Goal: Information Seeking & Learning: Learn about a topic

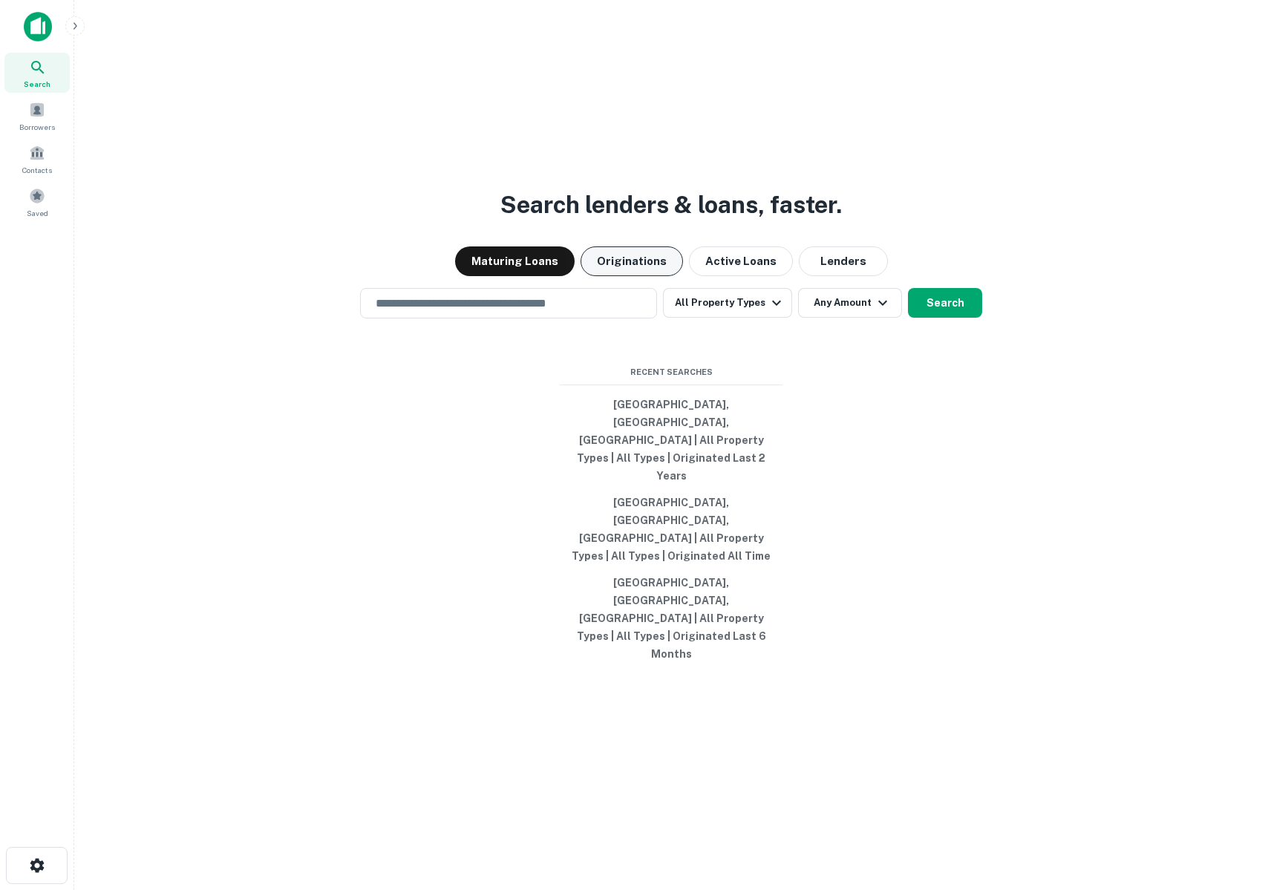
click at [645, 276] on button "Originations" at bounding box center [632, 261] width 102 height 30
click at [615, 312] on input "text" at bounding box center [509, 303] width 284 height 17
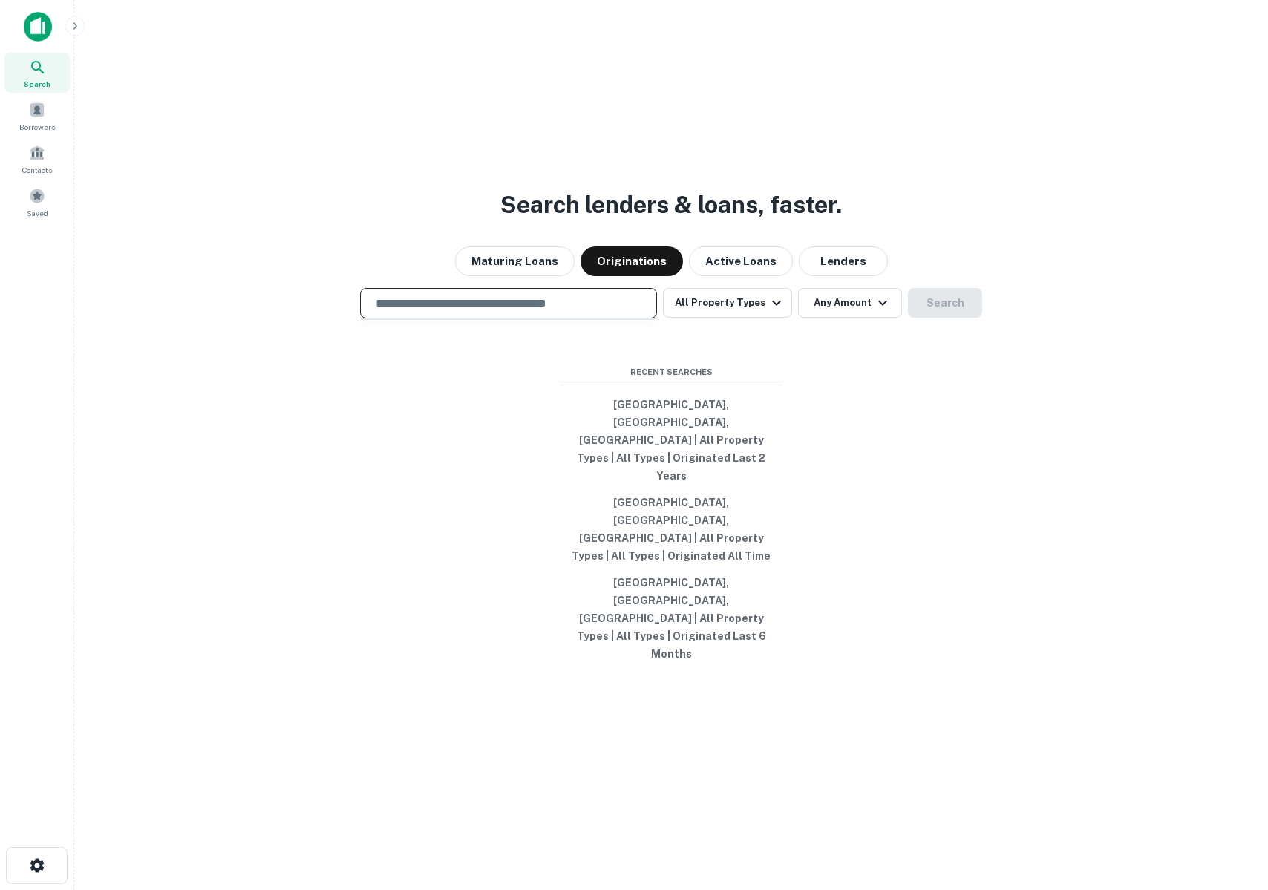
click at [506, 312] on input "text" at bounding box center [509, 303] width 284 height 17
type input "*"
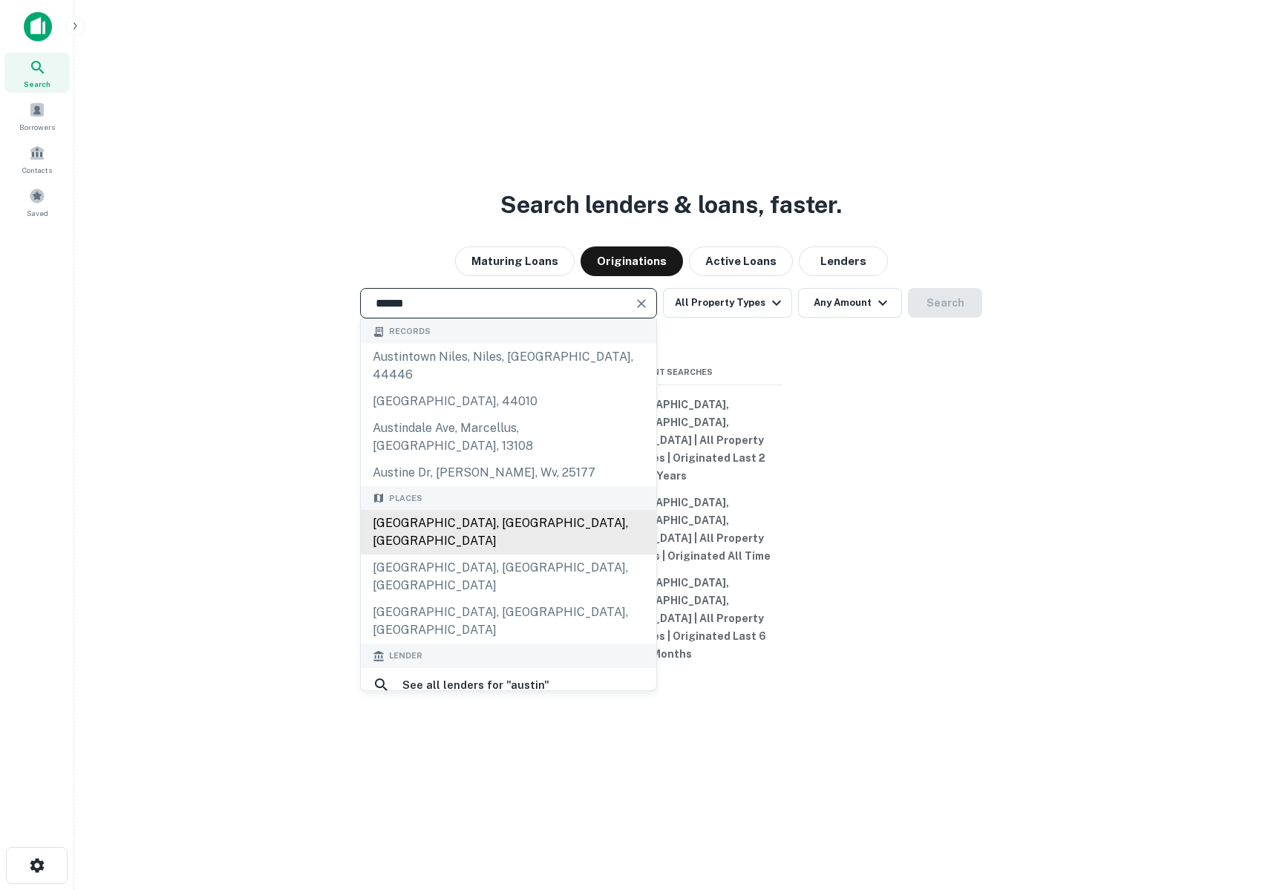
click at [489, 555] on div "[GEOGRAPHIC_DATA], [GEOGRAPHIC_DATA], [GEOGRAPHIC_DATA]" at bounding box center [508, 532] width 295 height 45
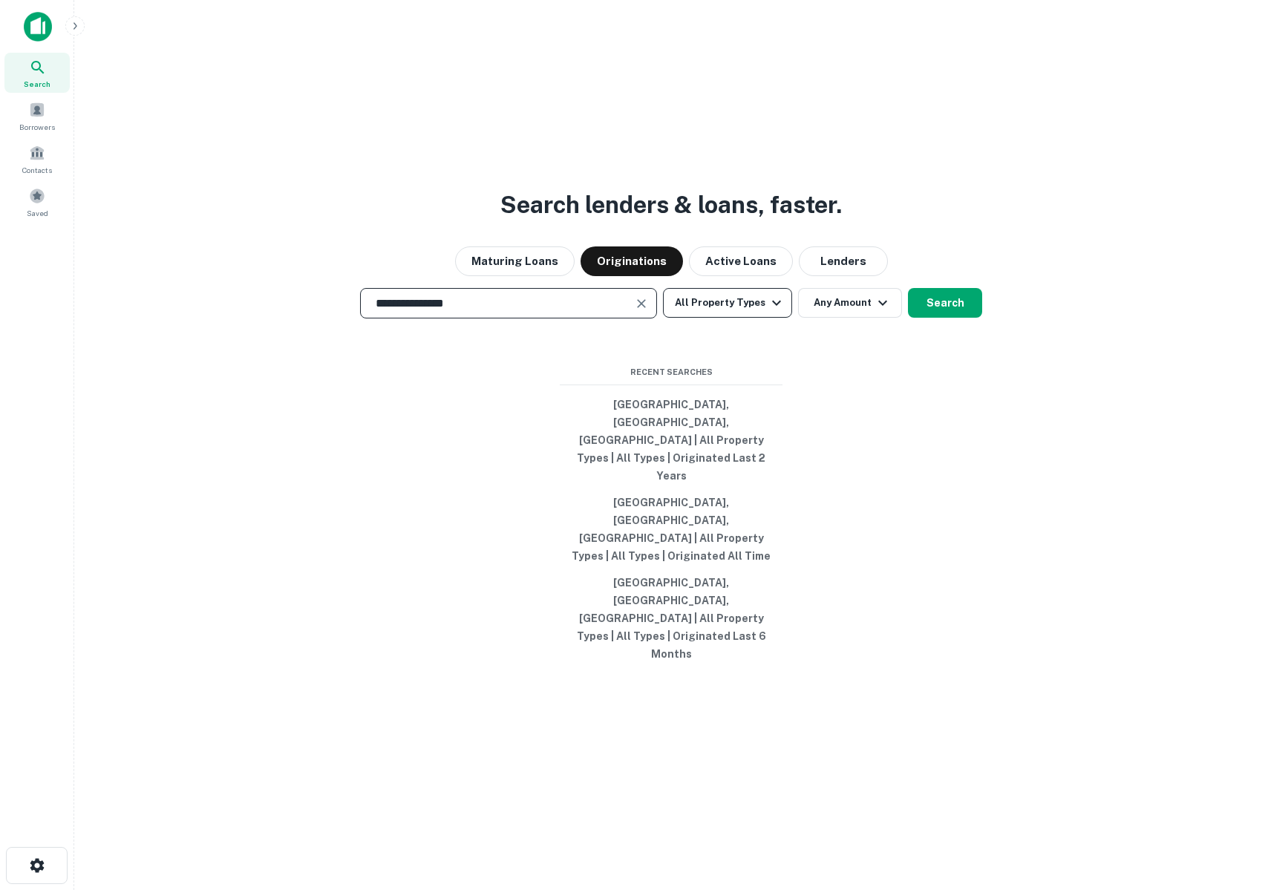
type input "**********"
click at [745, 318] on button "All Property Types" at bounding box center [727, 303] width 129 height 30
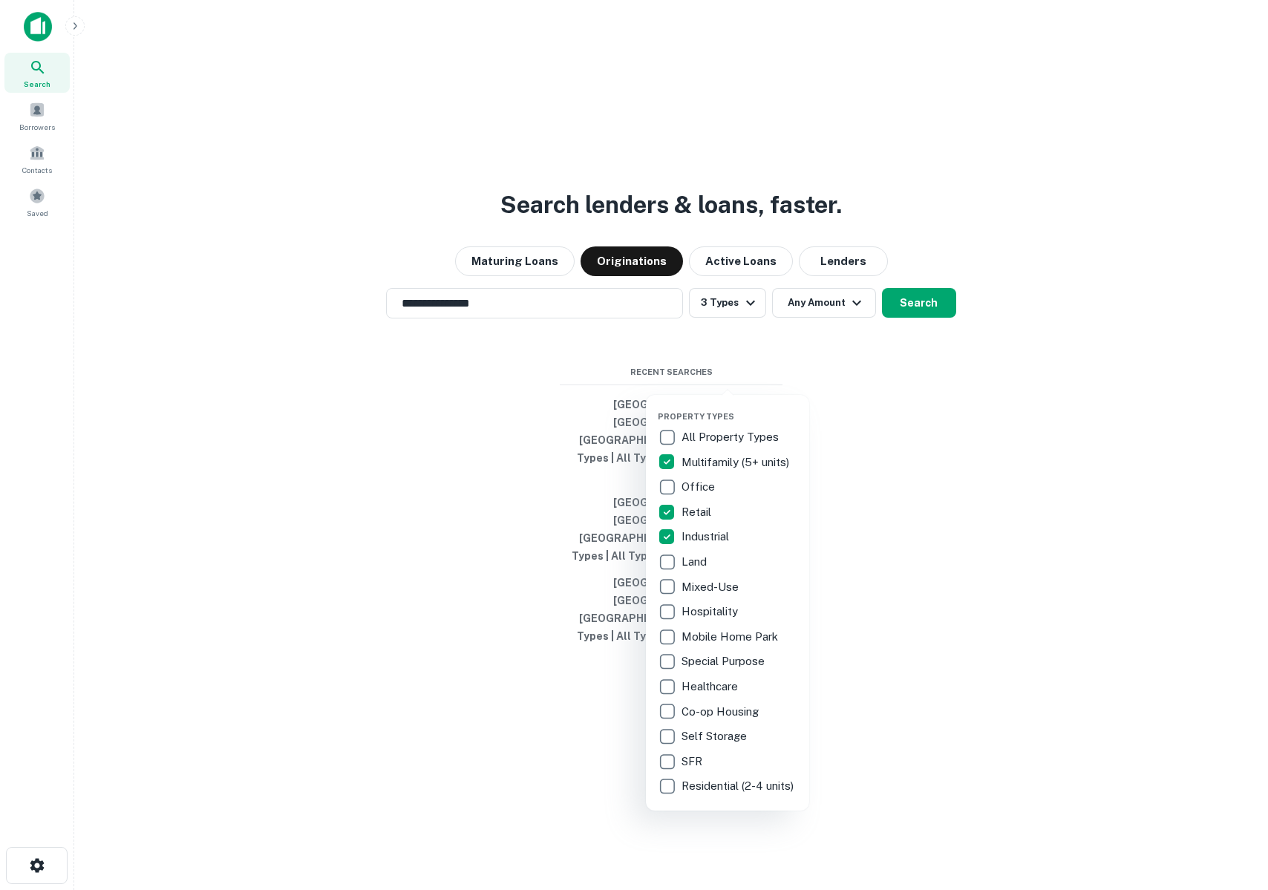
click at [898, 382] on div at bounding box center [634, 445] width 1268 height 890
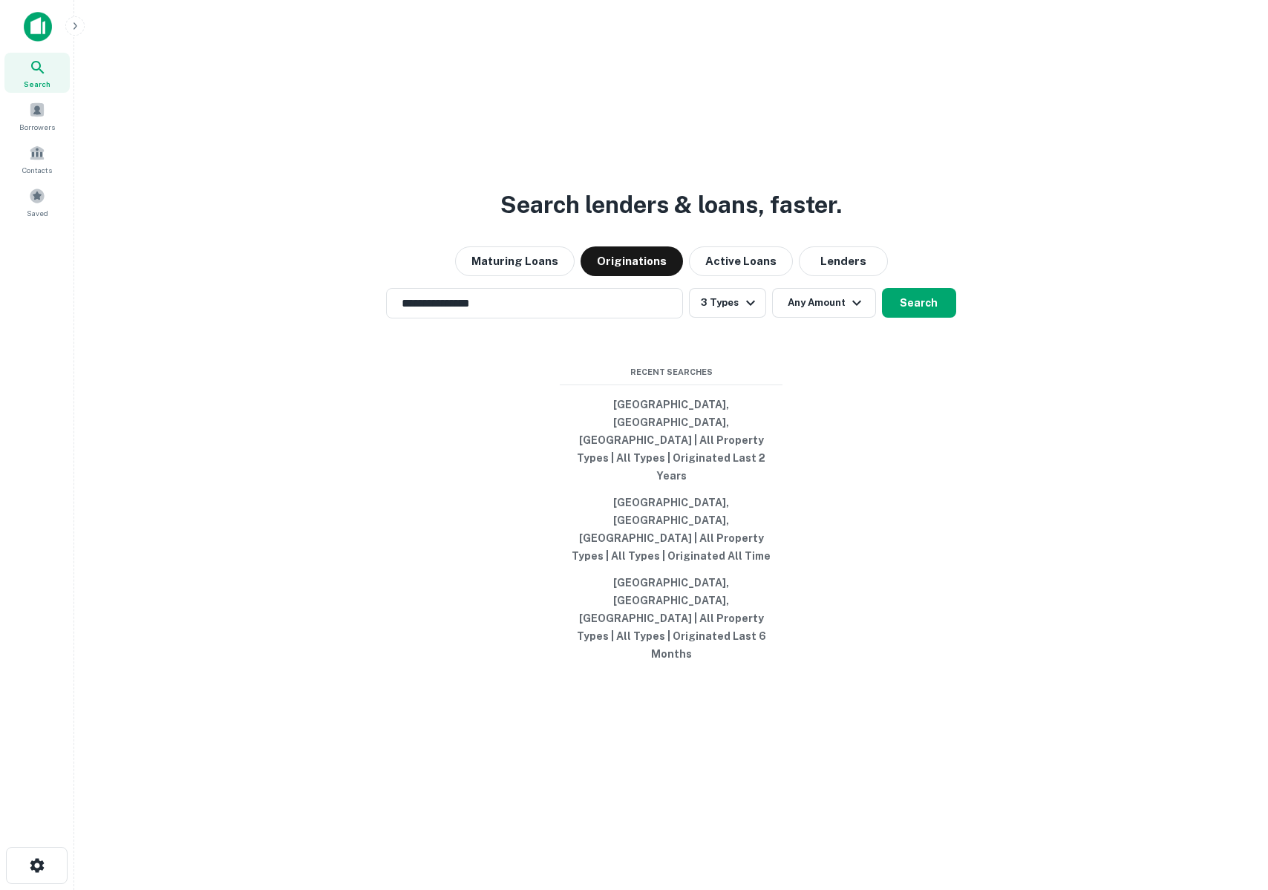
click at [960, 318] on div "**********" at bounding box center [671, 303] width 1170 height 30
click at [900, 318] on button "Search" at bounding box center [919, 303] width 74 height 30
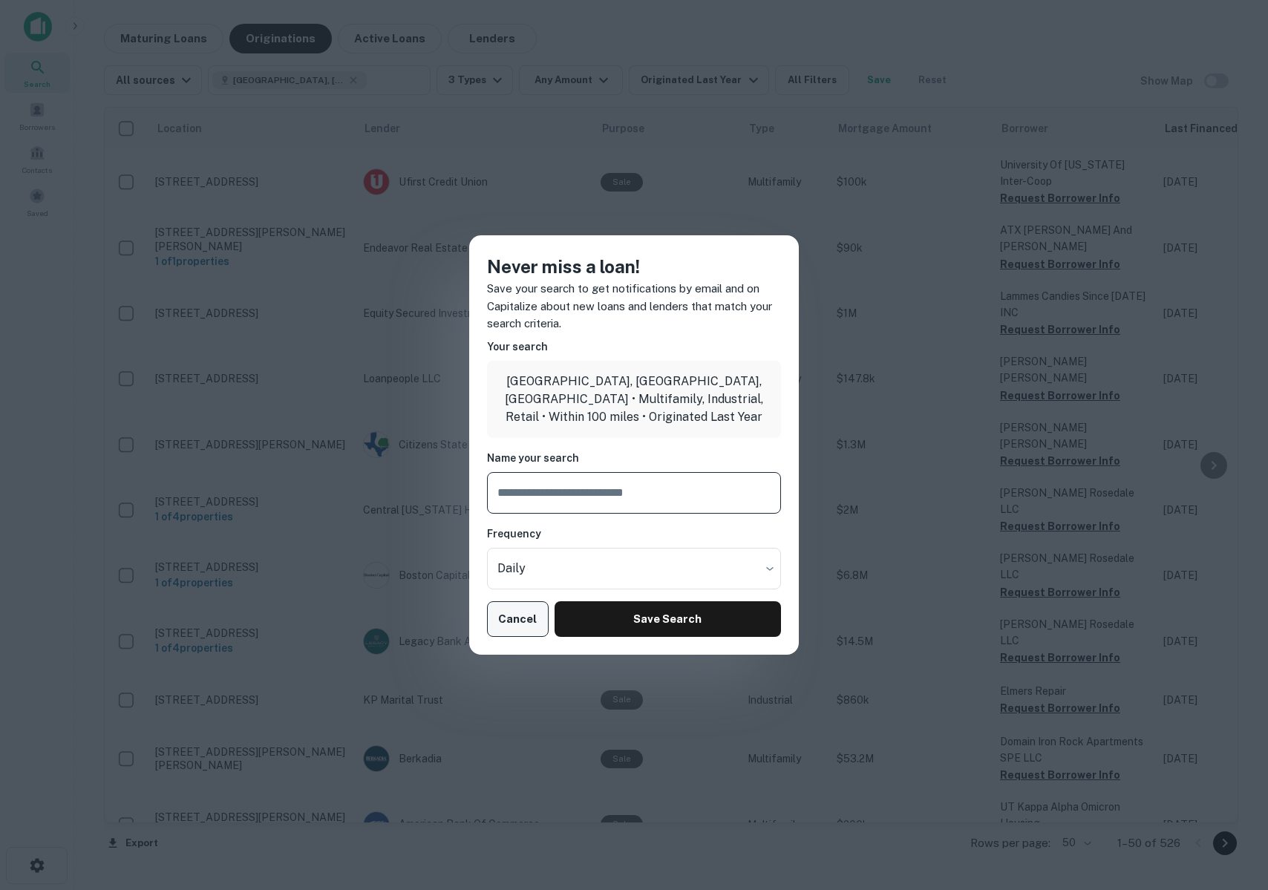
click at [522, 627] on button "Cancel" at bounding box center [518, 619] width 62 height 36
click at [512, 595] on div "Never miss a loan! Save your search to get notifications by email and on Capita…" at bounding box center [634, 444] width 330 height 419
click at [523, 618] on button "Cancel" at bounding box center [518, 619] width 62 height 36
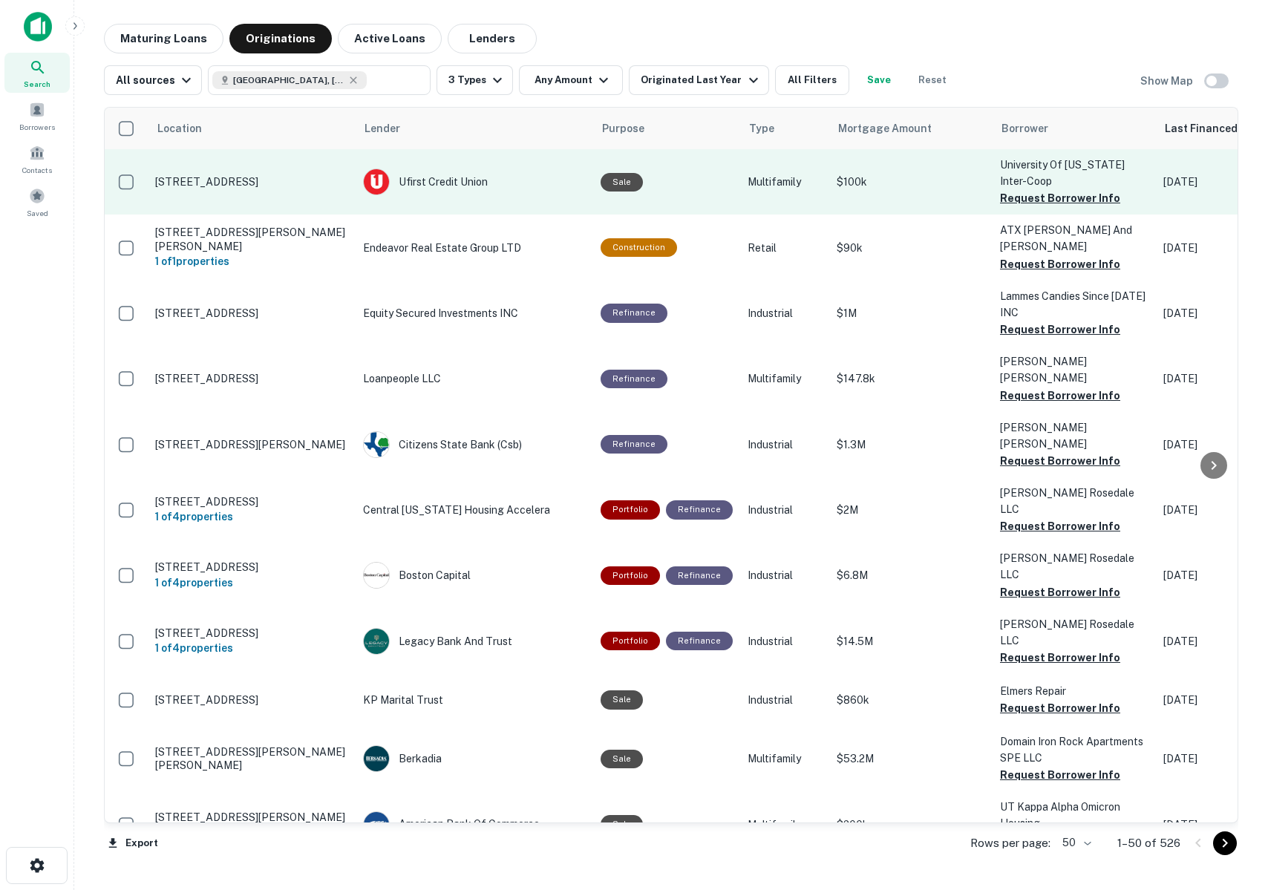
click at [262, 175] on p "[STREET_ADDRESS]" at bounding box center [251, 181] width 193 height 13
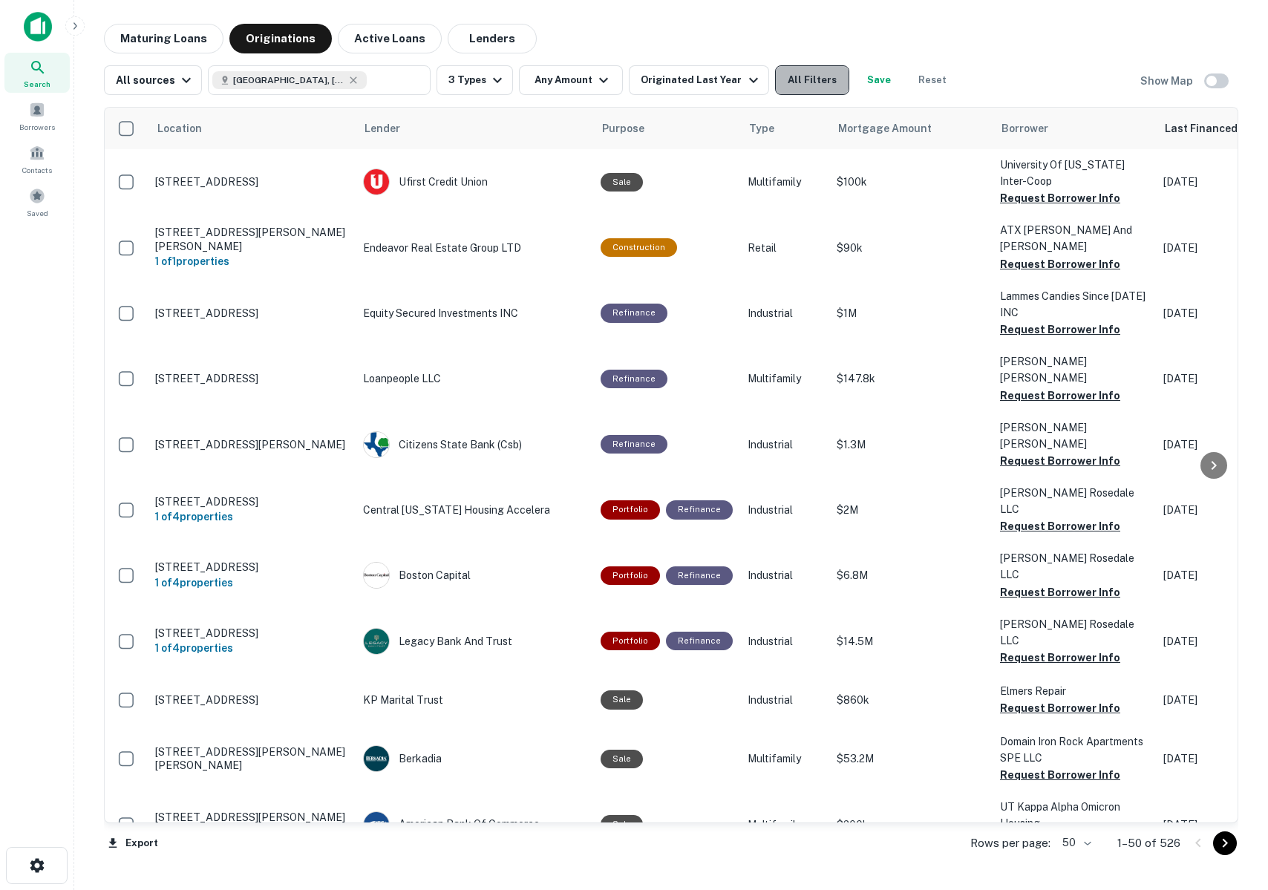
click at [808, 76] on button "All Filters" at bounding box center [812, 80] width 74 height 30
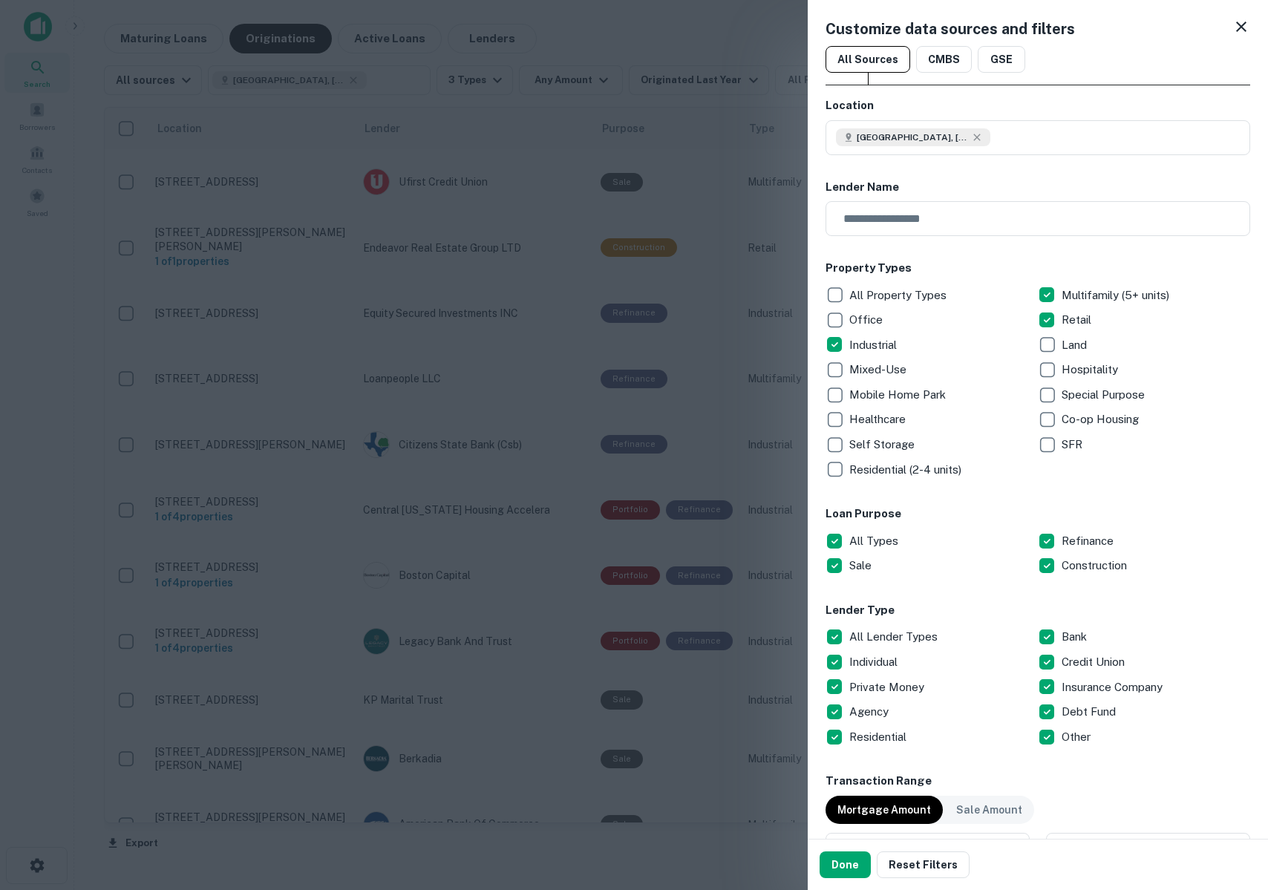
scroll to position [624, 0]
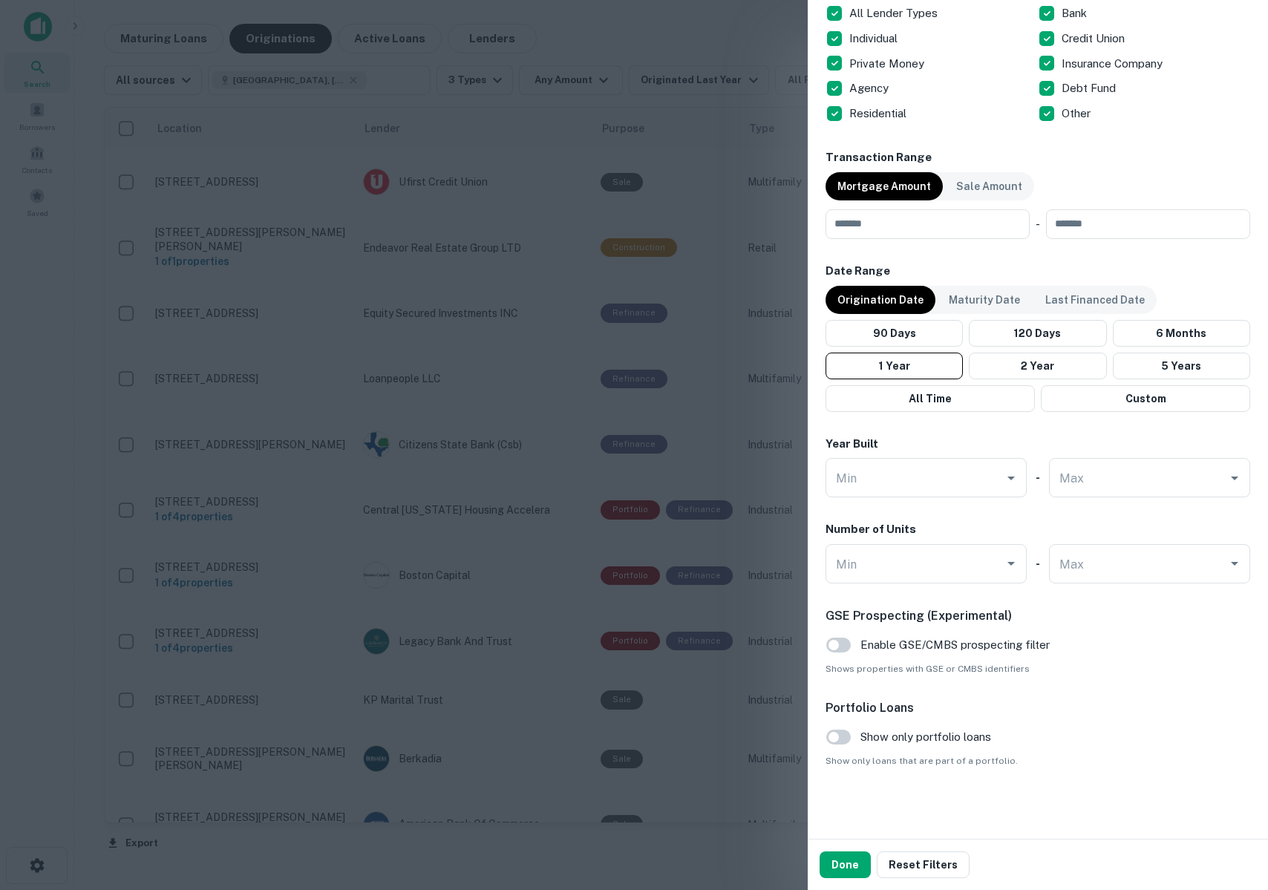
click at [963, 505] on div "Location [GEOGRAPHIC_DATA], [GEOGRAPHIC_DATA], [GEOGRAPHIC_DATA] ​ Lender Name …" at bounding box center [1038, 121] width 425 height 1294
click at [974, 542] on div "Number of Units Min Min - Max Max" at bounding box center [1038, 552] width 425 height 62
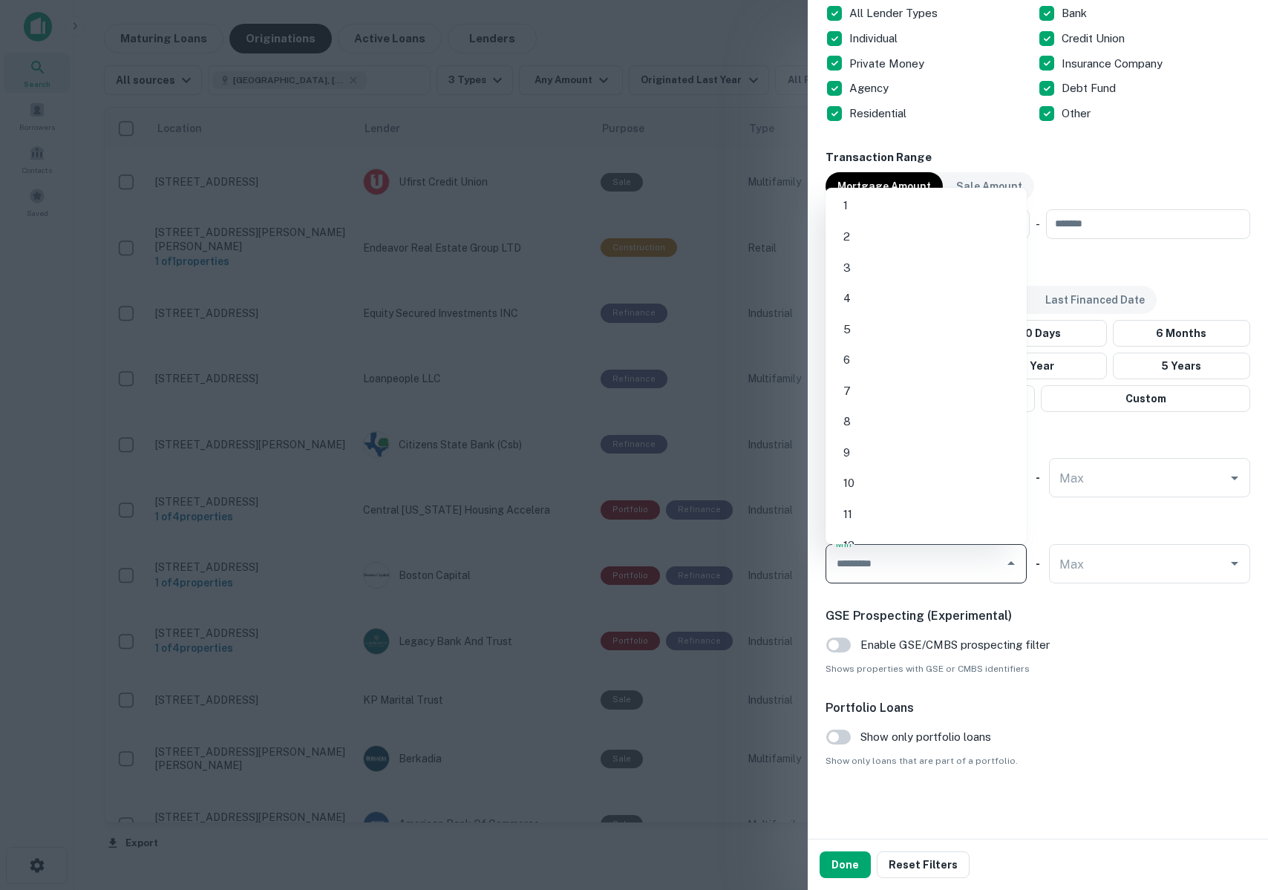
click at [977, 565] on input "Min" at bounding box center [915, 564] width 166 height 26
click at [1090, 662] on span "Shows properties with GSE or CMBS identifiers" at bounding box center [1038, 668] width 425 height 13
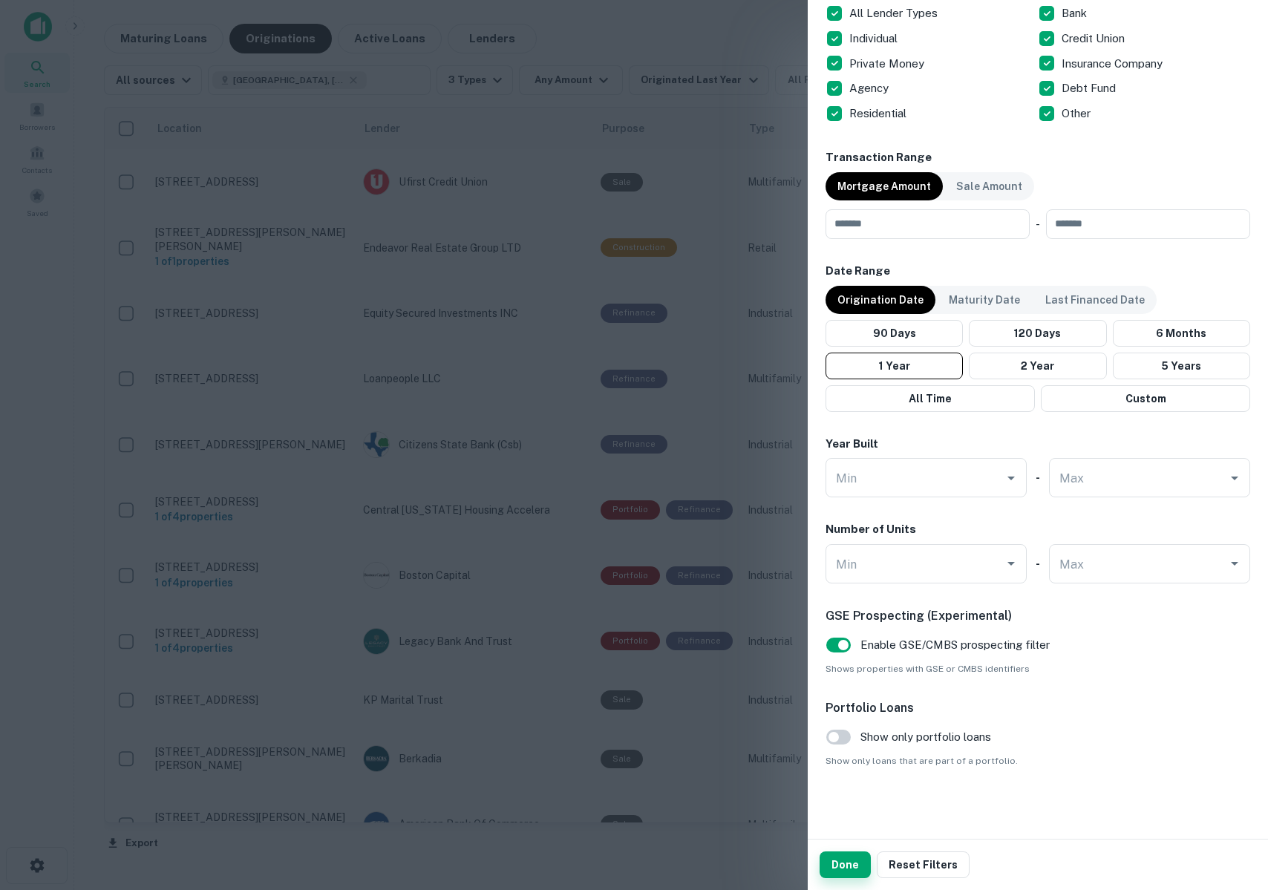
click at [861, 868] on button "Done" at bounding box center [845, 865] width 51 height 27
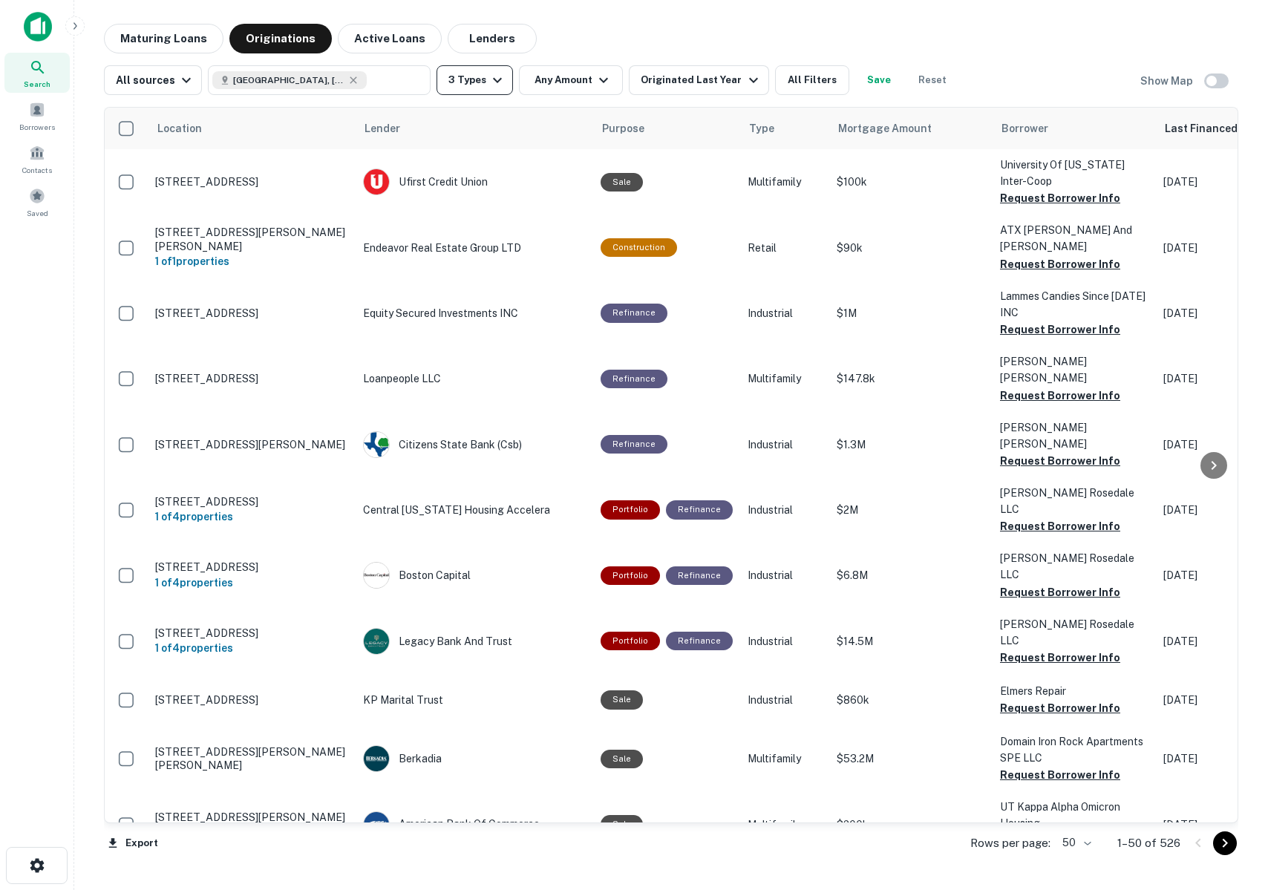
click at [454, 73] on button "3 Types" at bounding box center [475, 80] width 76 height 30
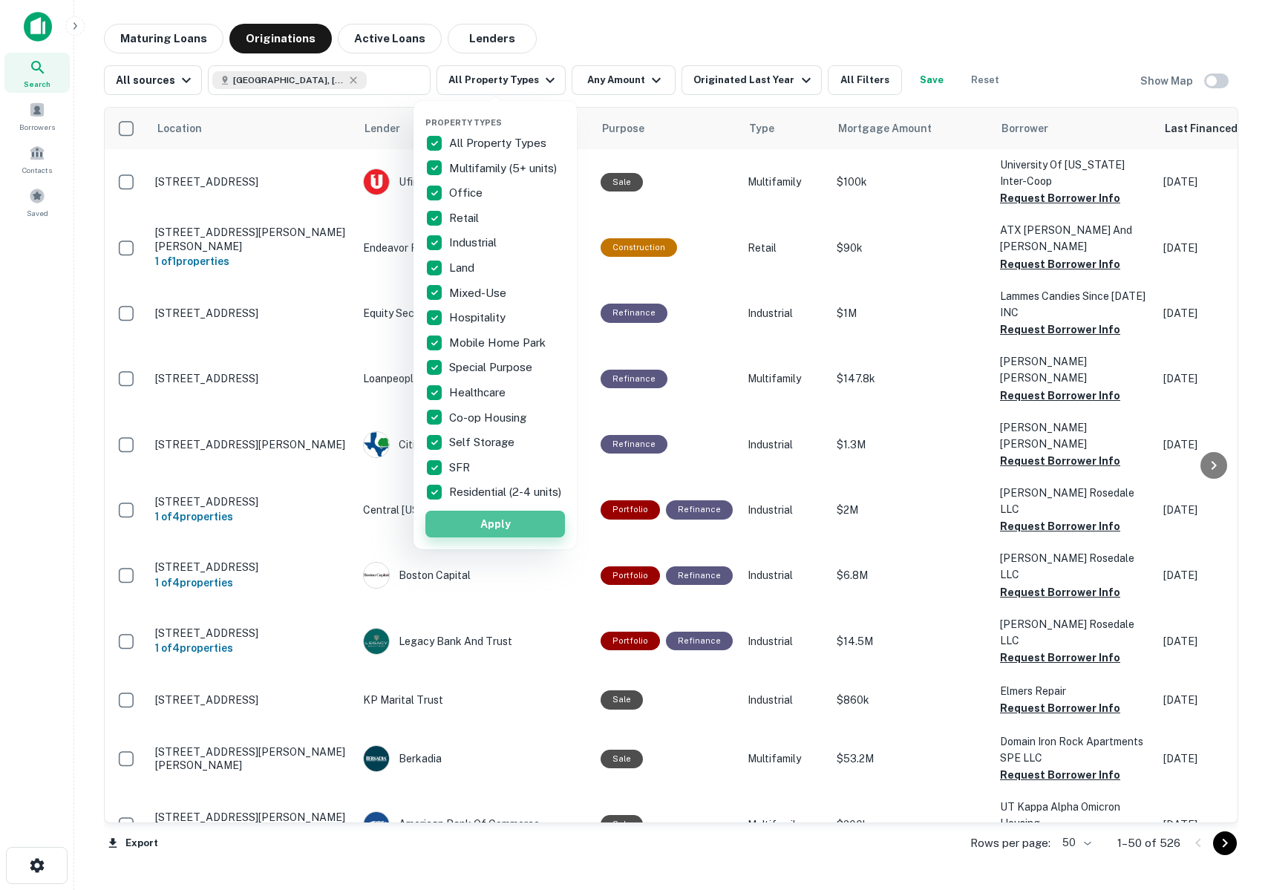
click at [527, 538] on button "Apply" at bounding box center [495, 524] width 140 height 27
